Goal: Task Accomplishment & Management: Complete application form

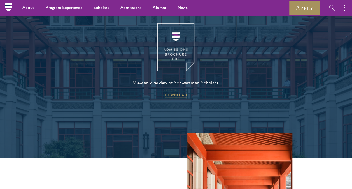
scroll to position [669, 0]
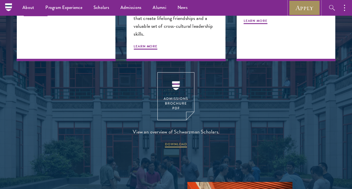
click at [309, 8] on link "Apply" at bounding box center [304, 7] width 31 height 15
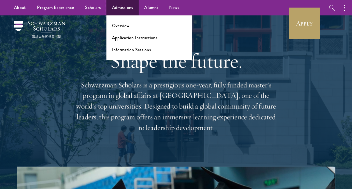
click at [133, 8] on link "Admissions" at bounding box center [122, 7] width 32 height 15
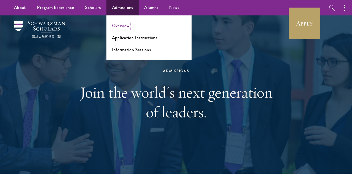
click at [124, 24] on link "Overview" at bounding box center [120, 25] width 17 height 6
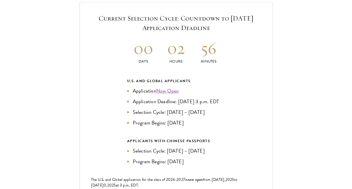
scroll to position [1196, 0]
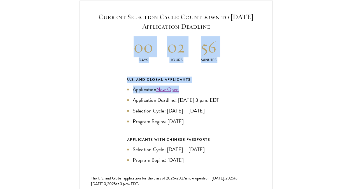
drag, startPoint x: 135, startPoint y: 32, endPoint x: 230, endPoint y: 81, distance: 106.9
click at [230, 81] on div "Current Selection Cycle: Countdown to September 10, 2025 Application Deadline 0…" at bounding box center [176, 112] width 193 height 223
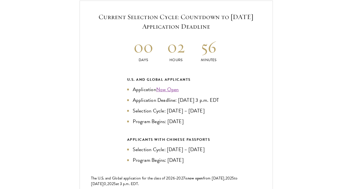
click at [230, 81] on div "Current Selection Cycle: Countdown to September 10, 2025 Application Deadline 0…" at bounding box center [176, 112] width 193 height 223
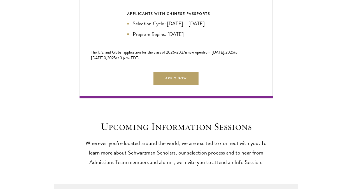
scroll to position [1322, 0]
